Goal: Task Accomplishment & Management: Use online tool/utility

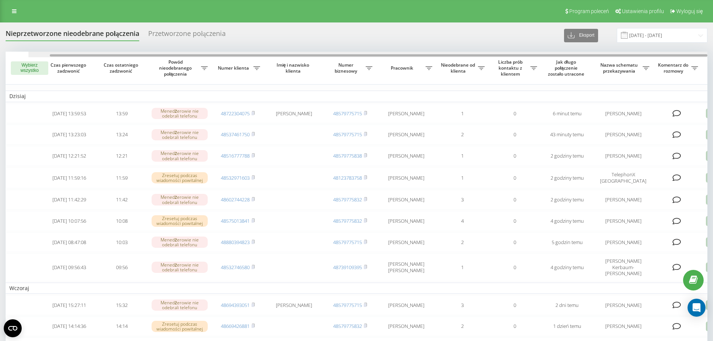
scroll to position [0, 47]
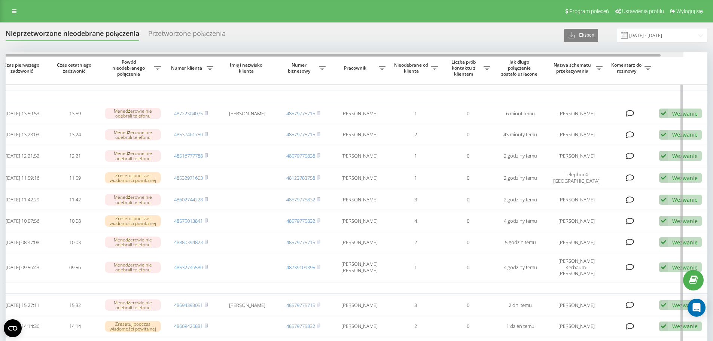
drag, startPoint x: 522, startPoint y: 55, endPoint x: 655, endPoint y: 54, distance: 132.5
click at [655, 54] on div at bounding box center [331, 55] width 657 height 2
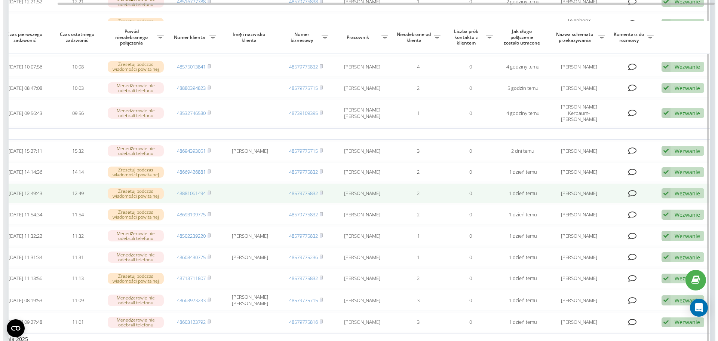
scroll to position [187, 0]
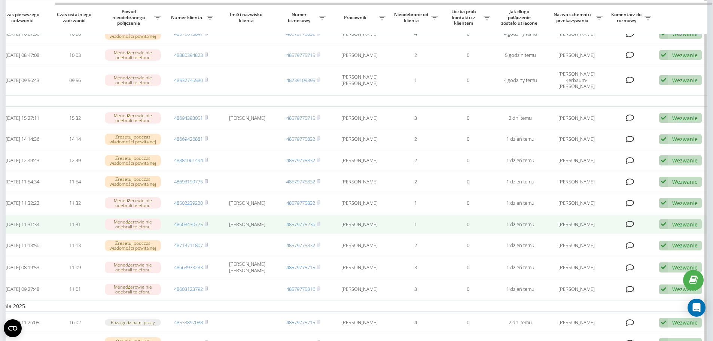
click at [670, 229] on div "Wezwanie Nie udało się skontaktować Skontaktowano się z klientem za pomocą inne…" at bounding box center [680, 224] width 43 height 10
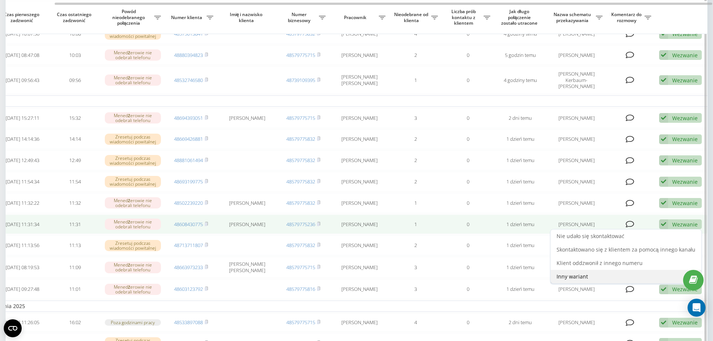
click at [584, 280] on span "Inny wariant" at bounding box center [571, 276] width 31 height 7
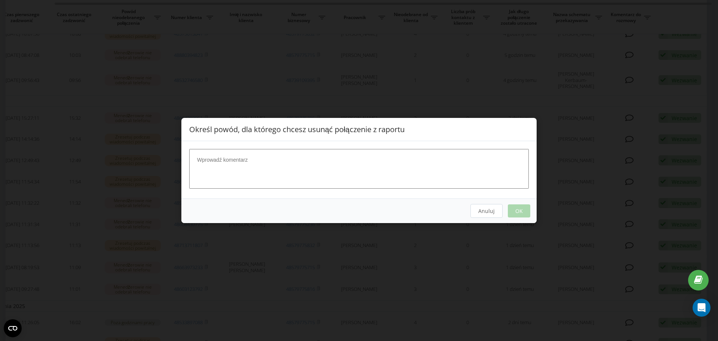
click at [357, 179] on textarea at bounding box center [359, 169] width 340 height 40
type textarea "."
click at [518, 213] on button "OK" at bounding box center [519, 210] width 22 height 13
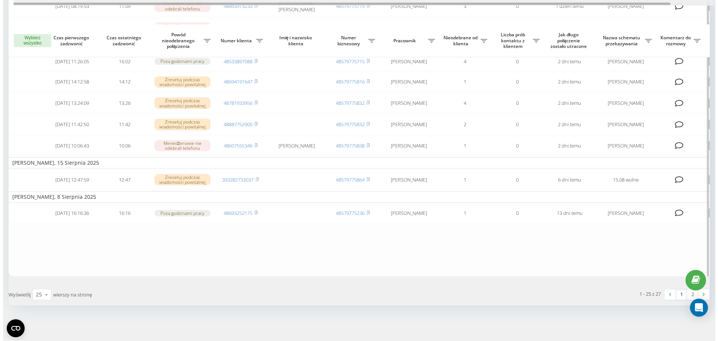
scroll to position [0, 47]
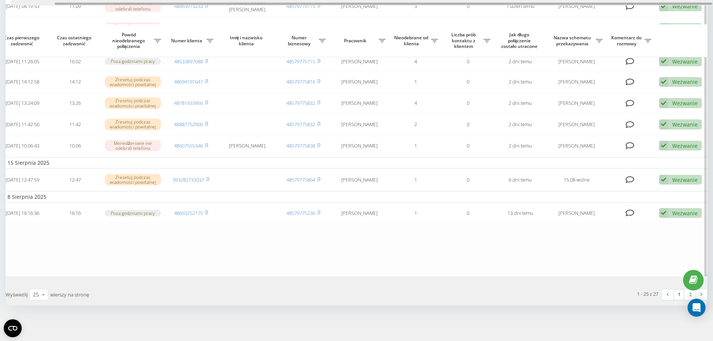
drag, startPoint x: 462, startPoint y: 4, endPoint x: 657, endPoint y: 6, distance: 194.6
click at [654, 5] on div at bounding box center [361, 3] width 702 height 6
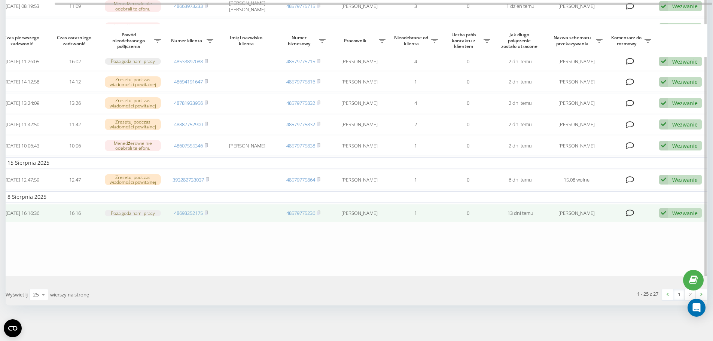
click at [685, 210] on div "Wezwanie" at bounding box center [684, 213] width 25 height 7
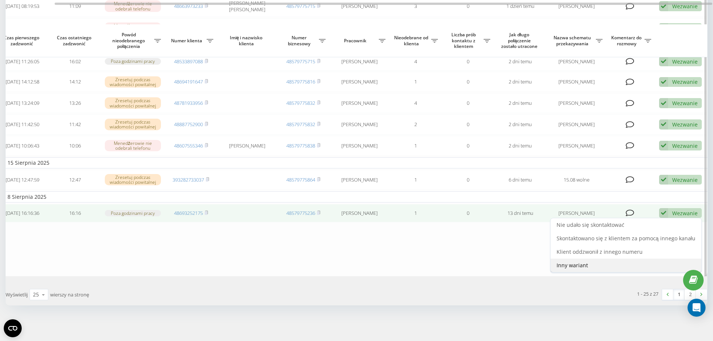
click at [583, 267] on span "Inny wariant" at bounding box center [571, 265] width 31 height 7
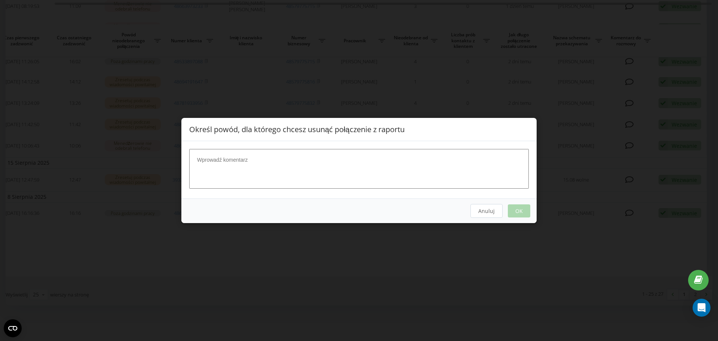
click at [446, 162] on textarea at bounding box center [359, 169] width 340 height 40
type textarea "."
click at [517, 213] on button "OK" at bounding box center [519, 210] width 22 height 13
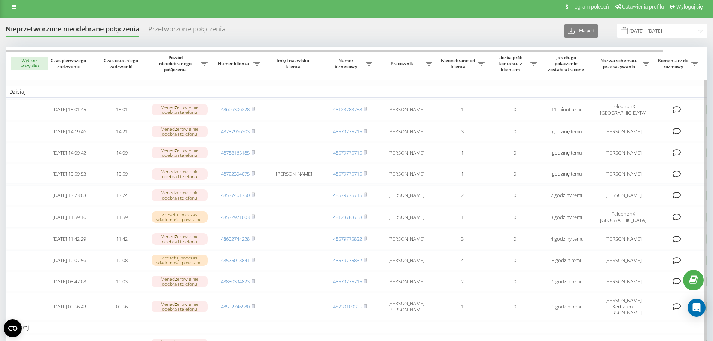
scroll to position [0, 0]
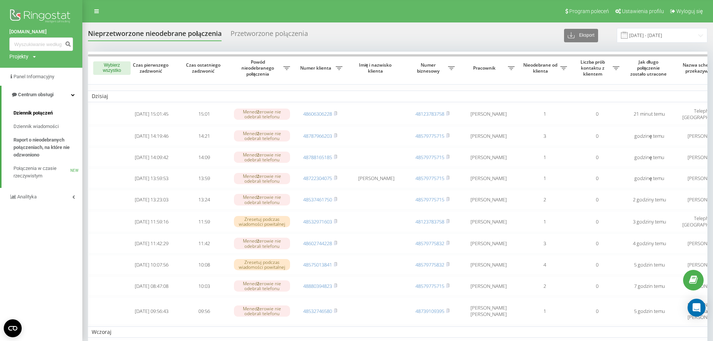
click at [45, 110] on span "Dziennik połączeń" at bounding box center [32, 112] width 39 height 7
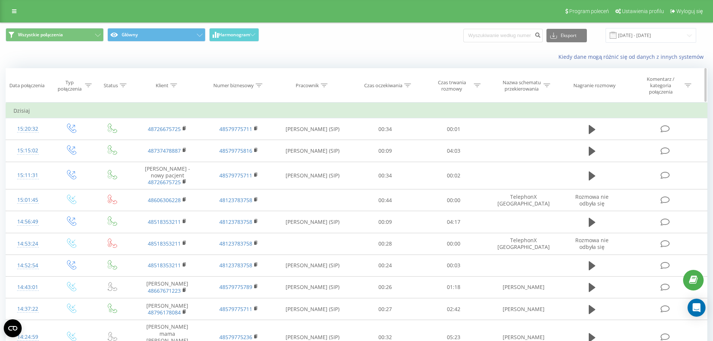
click at [172, 84] on icon at bounding box center [173, 85] width 7 height 4
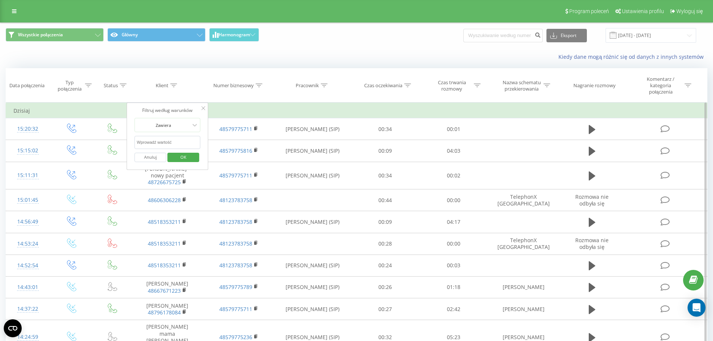
click at [152, 146] on input "text" at bounding box center [168, 142] width 66 height 13
paste input "502 407 738"
click button "OK" at bounding box center [183, 157] width 32 height 9
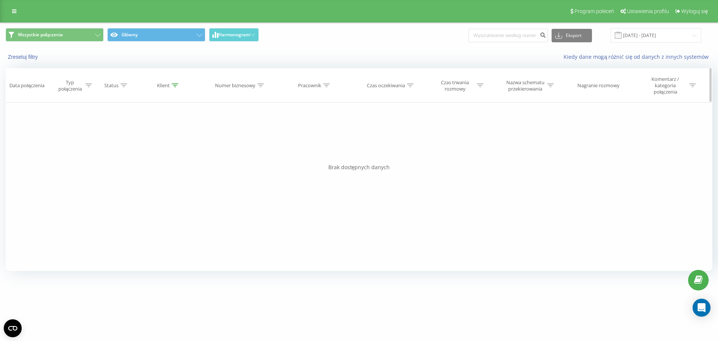
click at [172, 83] on div at bounding box center [175, 85] width 7 height 6
click at [154, 140] on input "502 407 738" at bounding box center [169, 142] width 66 height 13
type input "502407738"
click button "OK" at bounding box center [185, 157] width 32 height 9
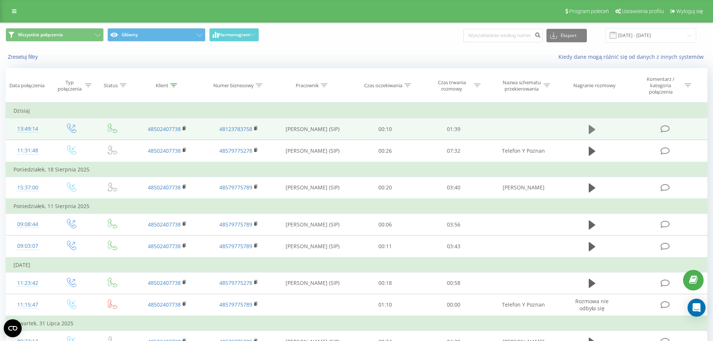
click at [594, 128] on icon at bounding box center [592, 129] width 7 height 10
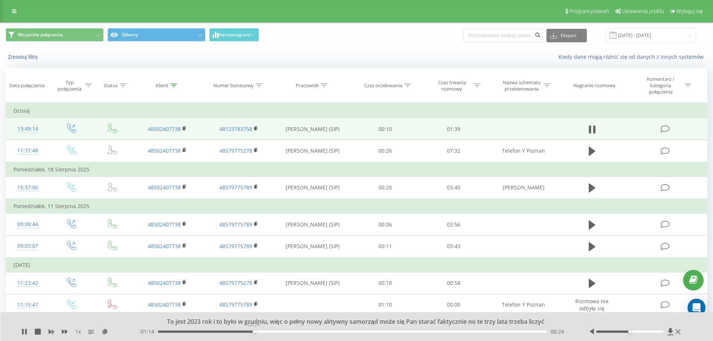
click at [254, 331] on div "00:24" at bounding box center [352, 331] width 389 height 2
click at [329, 332] on div "00:43" at bounding box center [352, 331] width 389 height 2
click at [346, 332] on div "00:44" at bounding box center [352, 331] width 389 height 2
click at [365, 332] on div "00:48" at bounding box center [352, 331] width 389 height 2
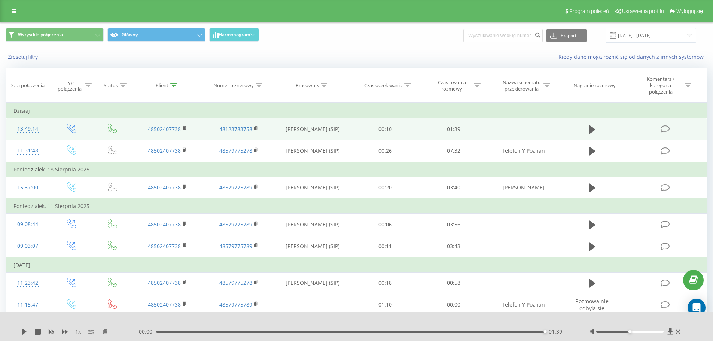
drag, startPoint x: 10, startPoint y: 10, endPoint x: 21, endPoint y: 21, distance: 15.1
click at [10, 10] on link at bounding box center [13, 11] width 13 height 10
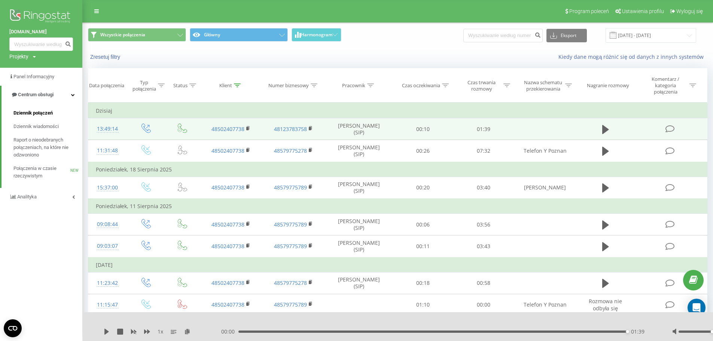
click at [43, 114] on span "Dziennik połączeń" at bounding box center [32, 112] width 39 height 7
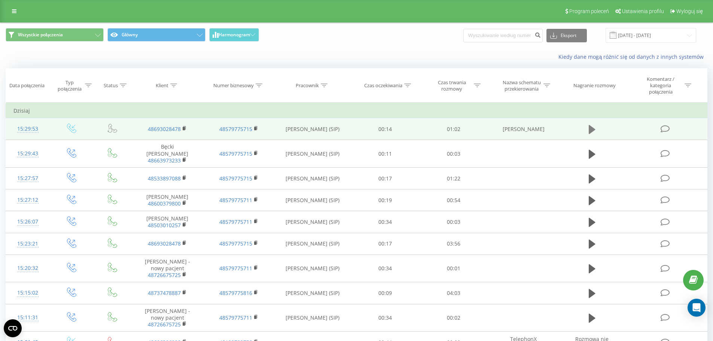
click at [591, 128] on icon at bounding box center [592, 129] width 7 height 9
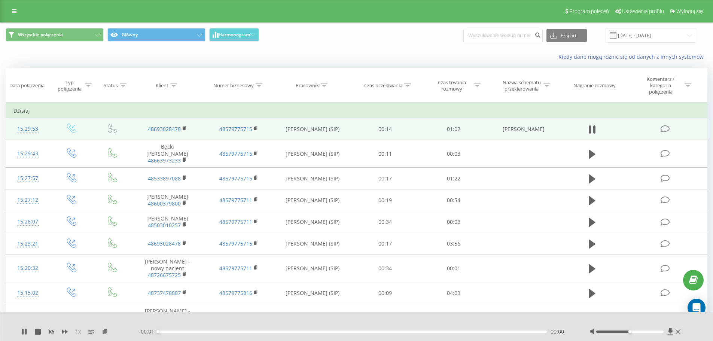
click at [628, 330] on div at bounding box center [636, 331] width 93 height 7
drag, startPoint x: 631, startPoint y: 330, endPoint x: 670, endPoint y: 334, distance: 39.5
click at [670, 334] on div at bounding box center [636, 331] width 93 height 7
click at [308, 330] on div "00:34" at bounding box center [352, 331] width 389 height 2
click at [296, 331] on div "00:22" at bounding box center [352, 331] width 389 height 2
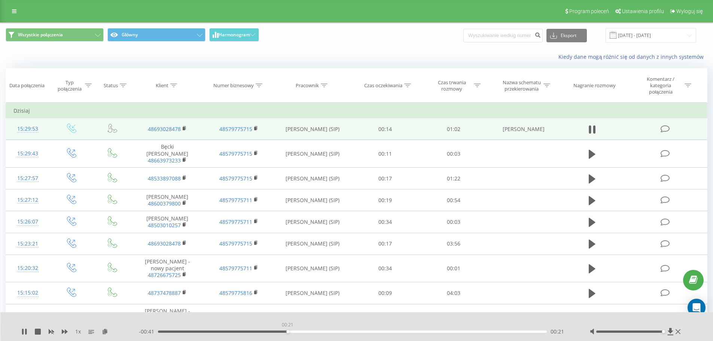
click at [287, 331] on div "00:21" at bounding box center [352, 331] width 389 height 2
click at [281, 331] on div "00:20" at bounding box center [352, 331] width 389 height 2
click at [274, 331] on div "00:22" at bounding box center [352, 331] width 389 height 2
click at [271, 331] on div "00:18" at bounding box center [352, 331] width 389 height 2
click at [271, 331] on div "00:23" at bounding box center [352, 331] width 389 height 2
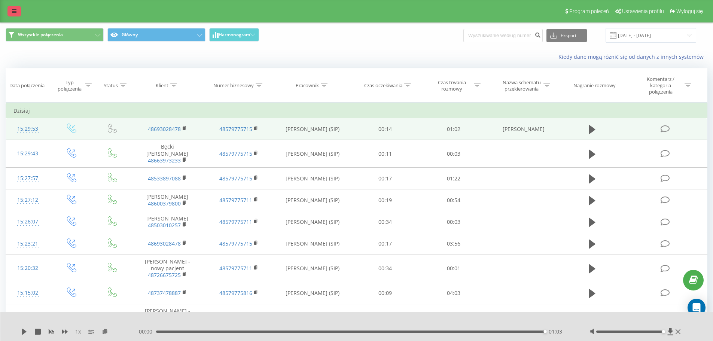
click at [10, 12] on link at bounding box center [13, 11] width 13 height 10
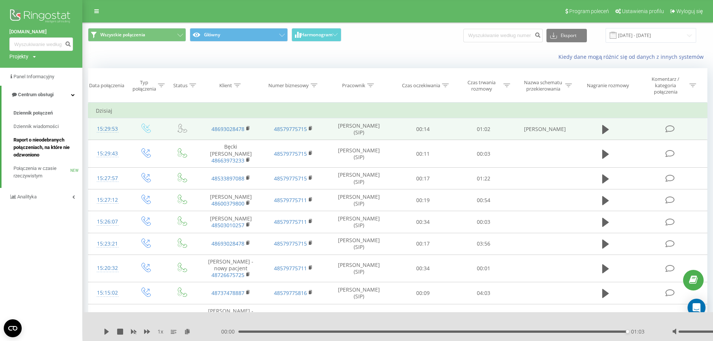
click at [28, 144] on span "Raport o nieodebranych połączeniach, na które nie odzwoniono" at bounding box center [45, 147] width 65 height 22
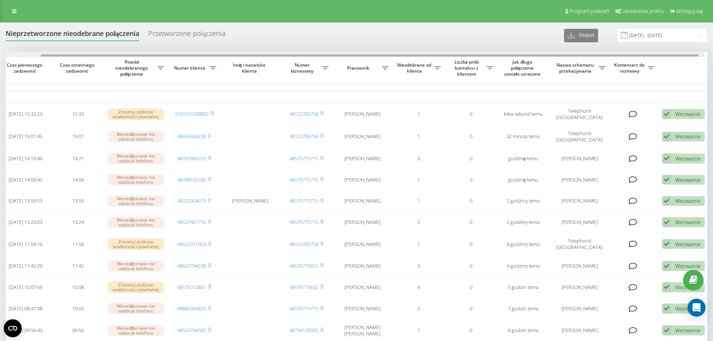
scroll to position [0, 47]
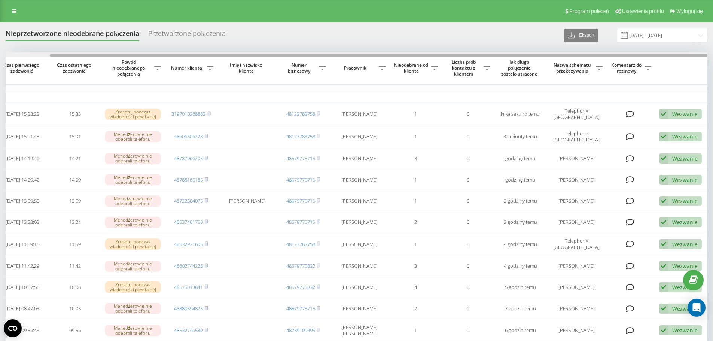
drag, startPoint x: 305, startPoint y: 55, endPoint x: 427, endPoint y: 52, distance: 121.6
click at [427, 52] on div at bounding box center [357, 55] width 702 height 6
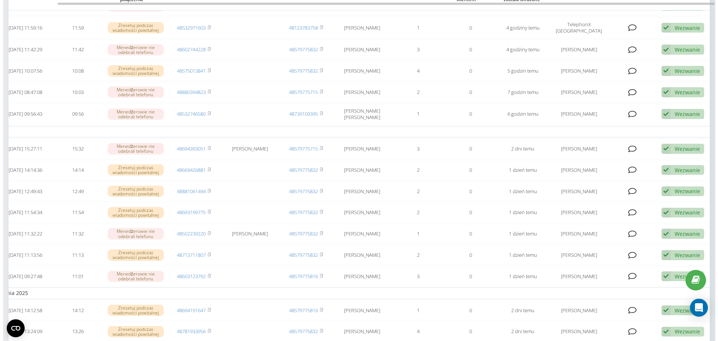
scroll to position [224, 0]
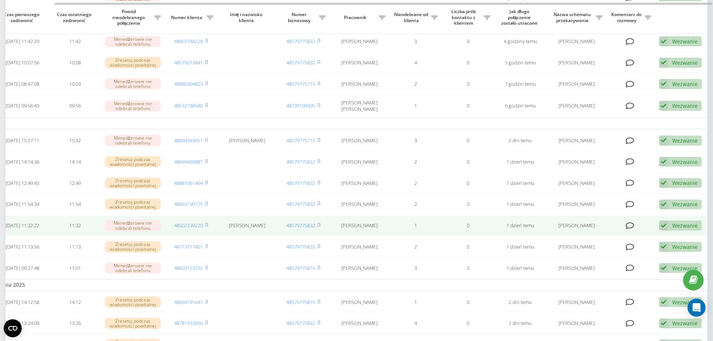
click at [671, 230] on div "Wezwanie Nie udało się skontaktować Skontaktowano się z klientem za pomocą inne…" at bounding box center [680, 225] width 43 height 10
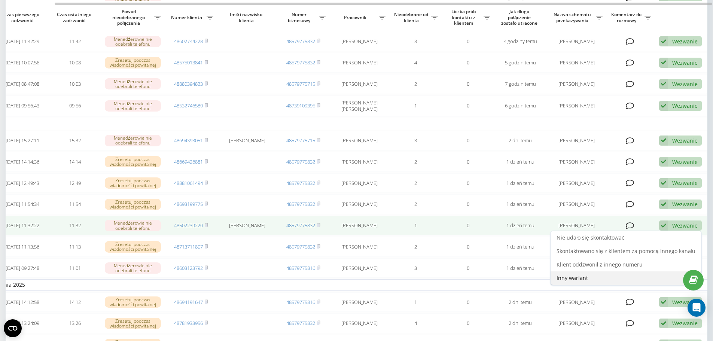
click at [575, 281] on span "Inny wariant" at bounding box center [571, 277] width 31 height 7
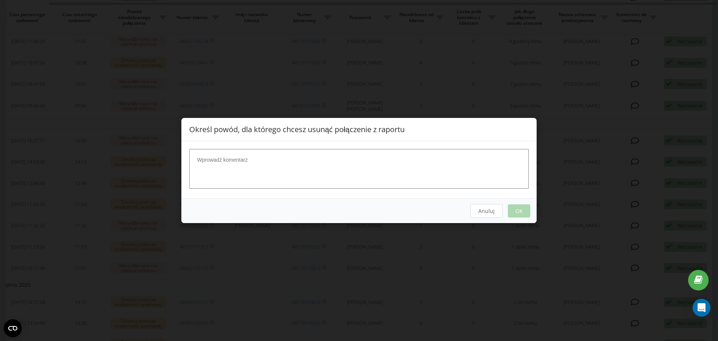
scroll to position [0, 41]
click at [246, 175] on textarea at bounding box center [359, 169] width 340 height 40
type textarea "."
click at [519, 208] on button "OK" at bounding box center [519, 210] width 22 height 13
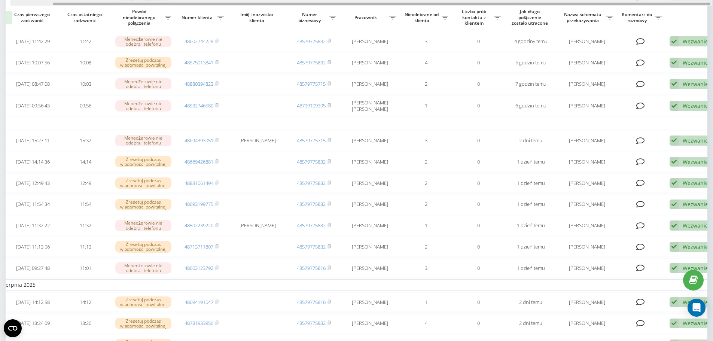
scroll to position [0, 47]
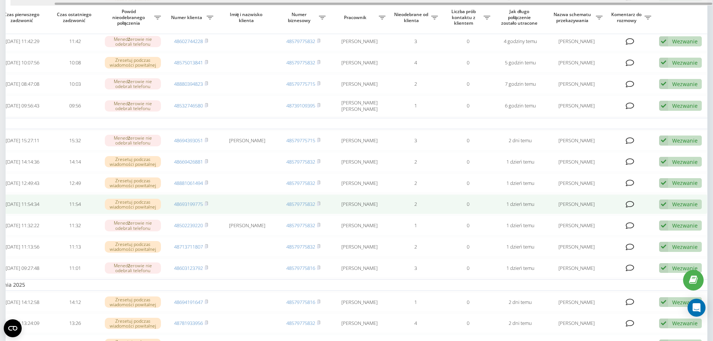
drag, startPoint x: 530, startPoint y: 3, endPoint x: 330, endPoint y: 213, distance: 290.9
click at [603, 3] on div at bounding box center [383, 4] width 657 height 2
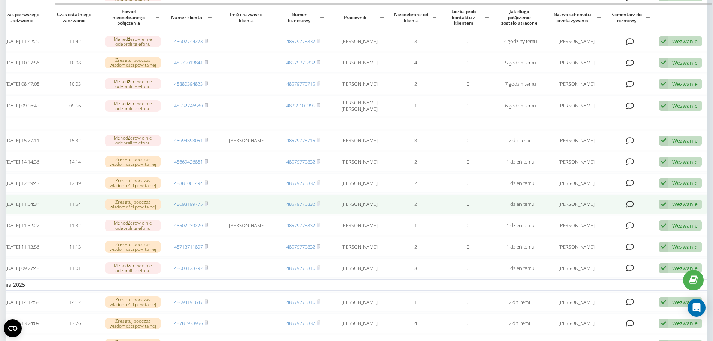
click at [676, 208] on div "Wezwanie" at bounding box center [684, 204] width 25 height 7
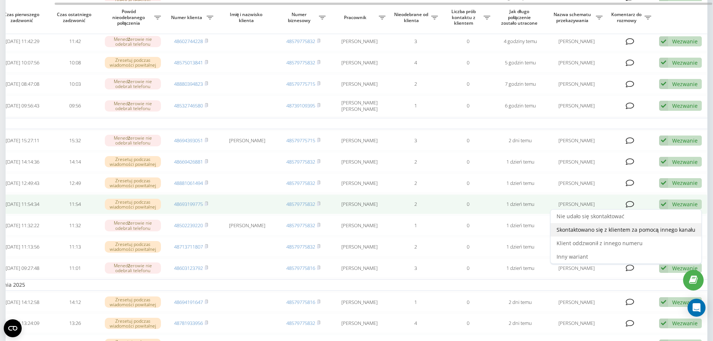
click at [592, 233] on span "Skontaktowano się z klientem za pomocą innego kanału" at bounding box center [625, 229] width 139 height 7
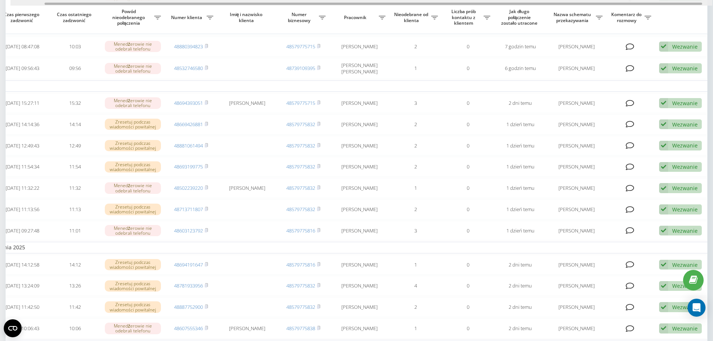
drag, startPoint x: 608, startPoint y: 3, endPoint x: 718, endPoint y: 7, distance: 110.1
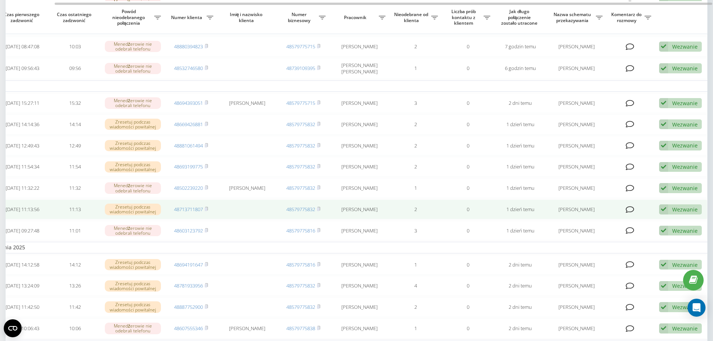
click at [672, 214] on div "Wezwanie Nie udało się skontaktować Skontaktowano się z klientem za pomocą inne…" at bounding box center [680, 209] width 43 height 10
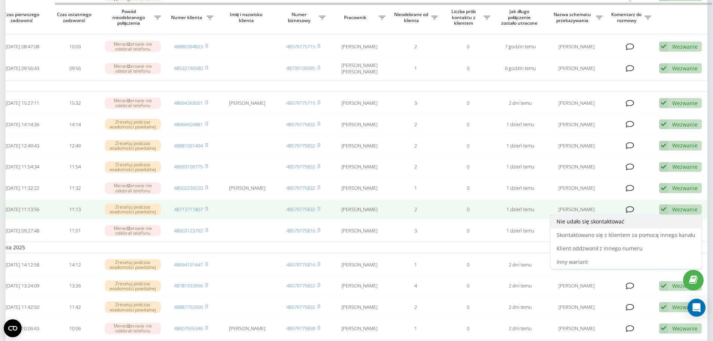
click at [595, 225] on span "Nie udało się skontaktować" at bounding box center [590, 221] width 68 height 7
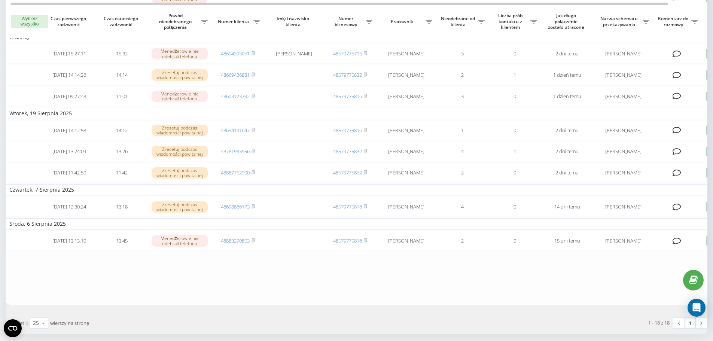
scroll to position [299, 0]
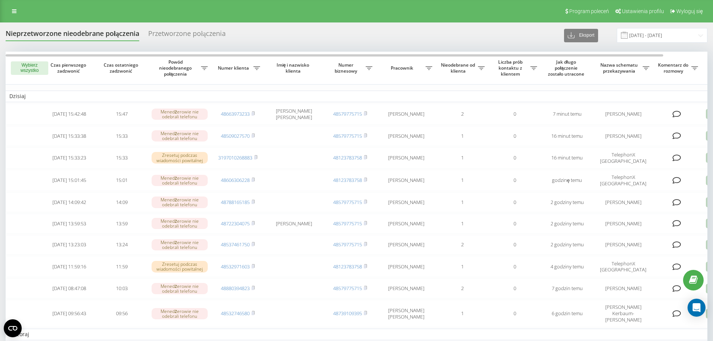
scroll to position [0, 47]
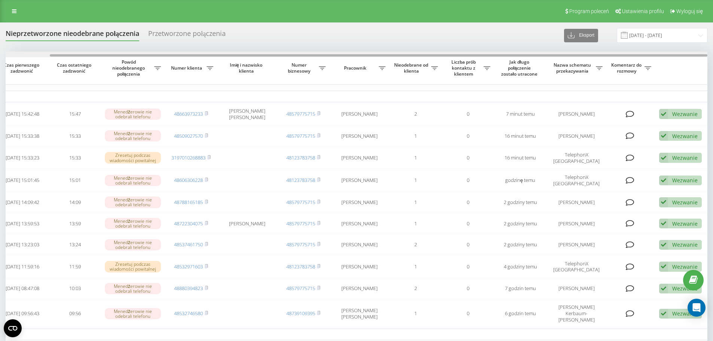
drag, startPoint x: 296, startPoint y: 55, endPoint x: 574, endPoint y: 58, distance: 278.0
click at [574, 58] on div "Wybierz wszystko Czas pierwszego zadzwonić Czas ostatniego zadzwonić Powód nieo…" at bounding box center [357, 327] width 702 height 550
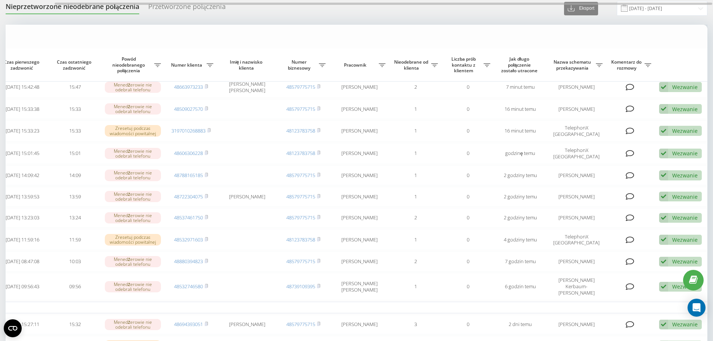
scroll to position [0, 0]
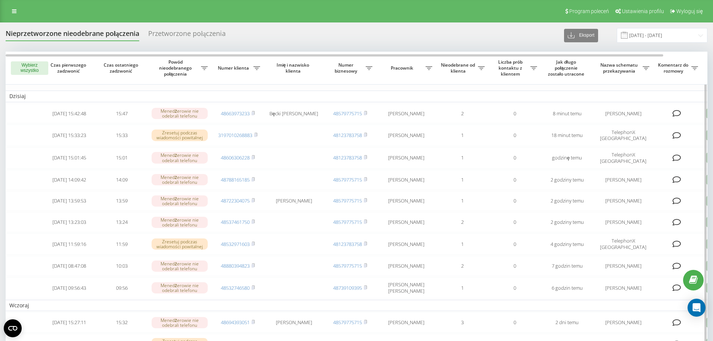
click at [255, 65] on div "Numer klienta" at bounding box center [237, 68] width 45 height 6
click at [208, 66] on icon at bounding box center [204, 68] width 7 height 4
type input "956"
click button "OK" at bounding box center [282, 128] width 32 height 9
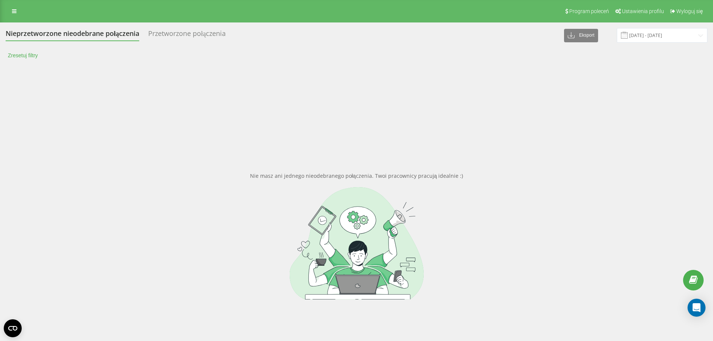
click at [19, 55] on button "Zresetuj filtry" at bounding box center [24, 55] width 36 height 7
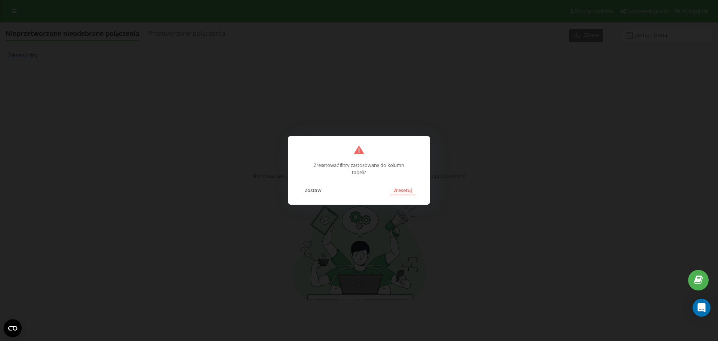
click at [410, 192] on button "Zresetuj" at bounding box center [403, 190] width 26 height 10
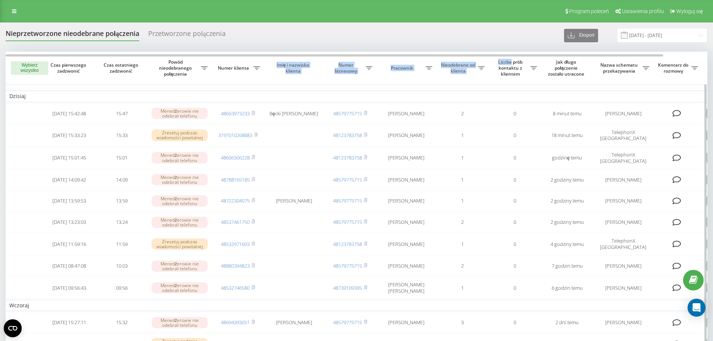
drag, startPoint x: 257, startPoint y: 54, endPoint x: 510, endPoint y: 57, distance: 253.3
click at [510, 57] on tr "Wybierz wszystko Czas pierwszego zadzwonić Czas ostatniego zadzwonić Powód nieo…" at bounding box center [380, 68] width 748 height 33
click at [492, 55] on div at bounding box center [334, 55] width 657 height 2
drag, startPoint x: 488, startPoint y: 46, endPoint x: 492, endPoint y: 59, distance: 14.1
click at [488, 47] on div "Nieprzetworzone nieodebrane połączenia Przetworzone połączenia Eksport .csv .xl…" at bounding box center [357, 304] width 702 height 553
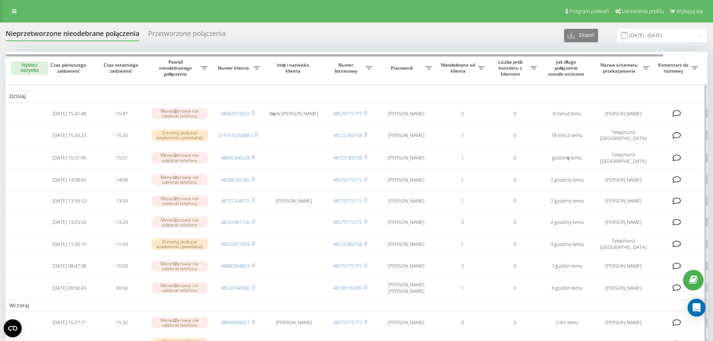
scroll to position [0, 47]
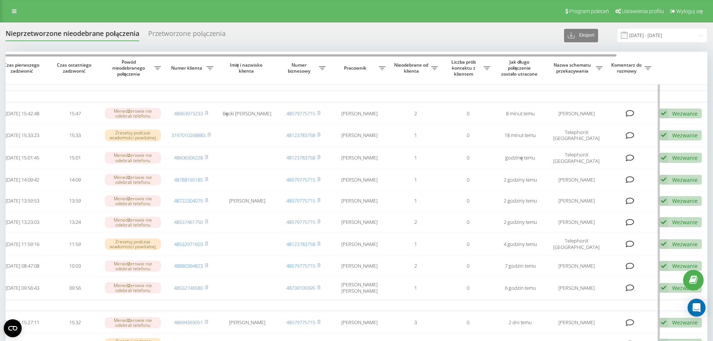
drag, startPoint x: 487, startPoint y: 56, endPoint x: 588, endPoint y: 59, distance: 100.7
click at [588, 59] on div "Wybierz wszystko Czas pierwszego zadzwonić Czas ostatniego zadzwonić Powód nieo…" at bounding box center [357, 302] width 702 height 500
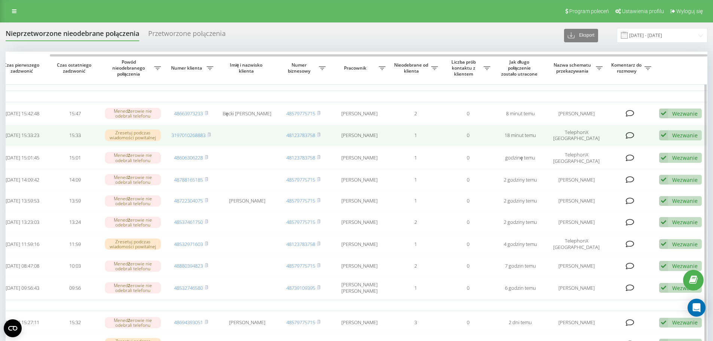
click at [670, 136] on div "Wezwanie Nie udało się skontaktować Skontaktowano się z klientem za pomocą inne…" at bounding box center [680, 135] width 43 height 10
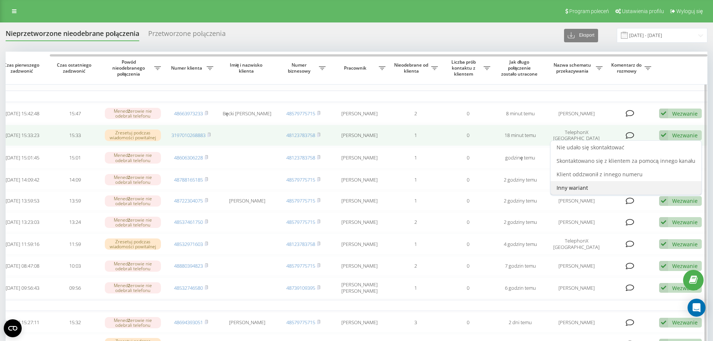
click at [579, 189] on span "Inny wariant" at bounding box center [571, 187] width 31 height 7
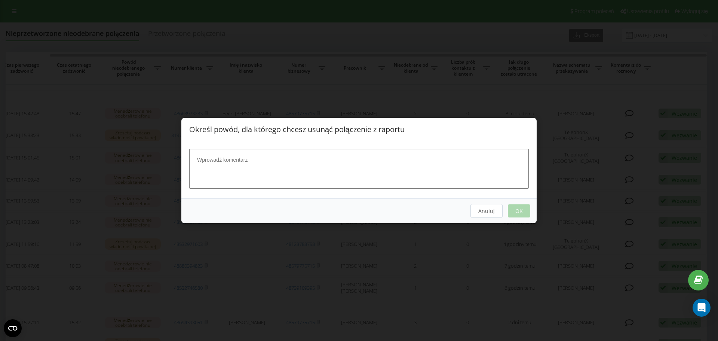
click at [290, 165] on textarea at bounding box center [359, 169] width 340 height 40
type textarea "spam"
click at [517, 208] on button "OK" at bounding box center [519, 210] width 22 height 13
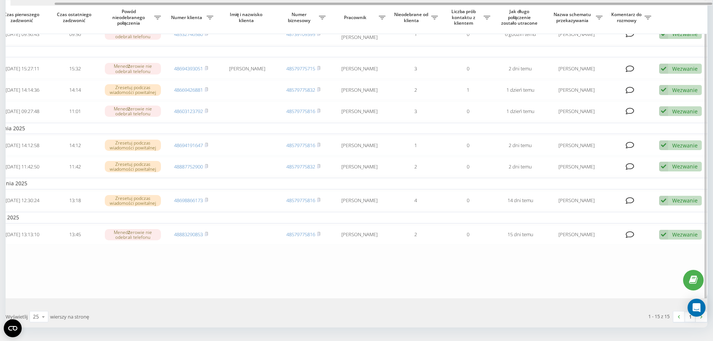
drag, startPoint x: 418, startPoint y: 4, endPoint x: 505, endPoint y: 3, distance: 86.8
click at [505, 3] on div at bounding box center [383, 4] width 657 height 2
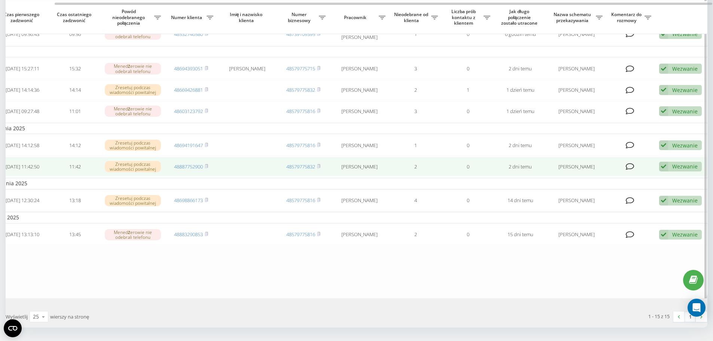
click at [673, 170] on div "Wezwanie" at bounding box center [684, 166] width 25 height 7
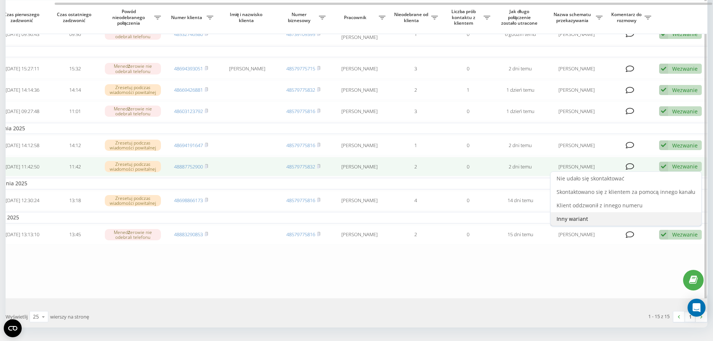
click at [583, 222] on span "Inny wariant" at bounding box center [571, 218] width 31 height 7
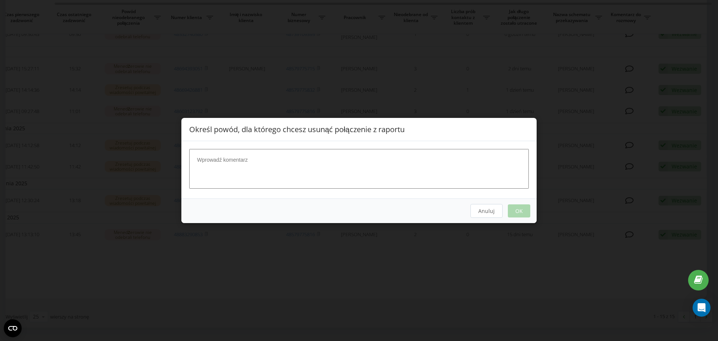
click at [250, 163] on textarea at bounding box center [359, 169] width 340 height 40
type textarea "telemarketing"
click at [519, 208] on button "OK" at bounding box center [519, 210] width 22 height 13
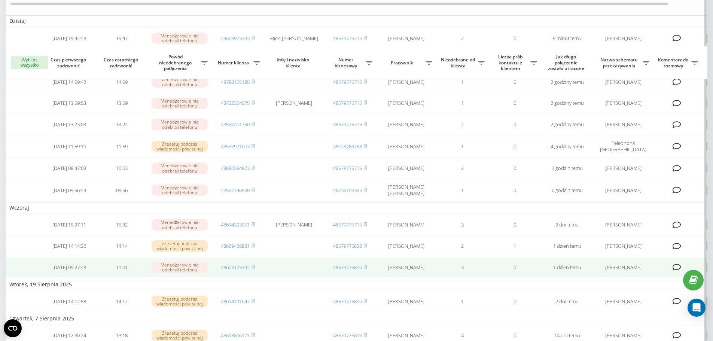
scroll to position [75, 0]
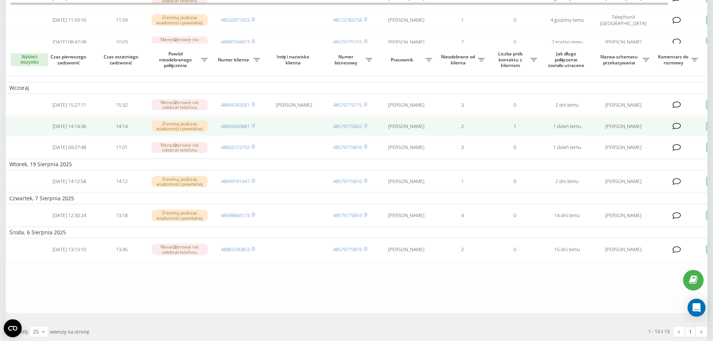
scroll to position [224, 0]
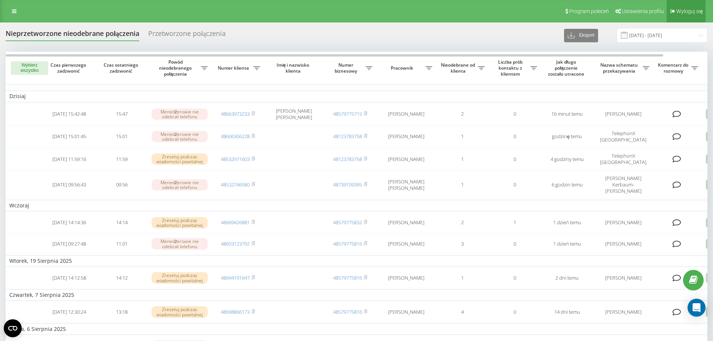
click at [692, 6] on link "Wyloguj się" at bounding box center [685, 11] width 39 height 22
